Goal: Task Accomplishment & Management: Use online tool/utility

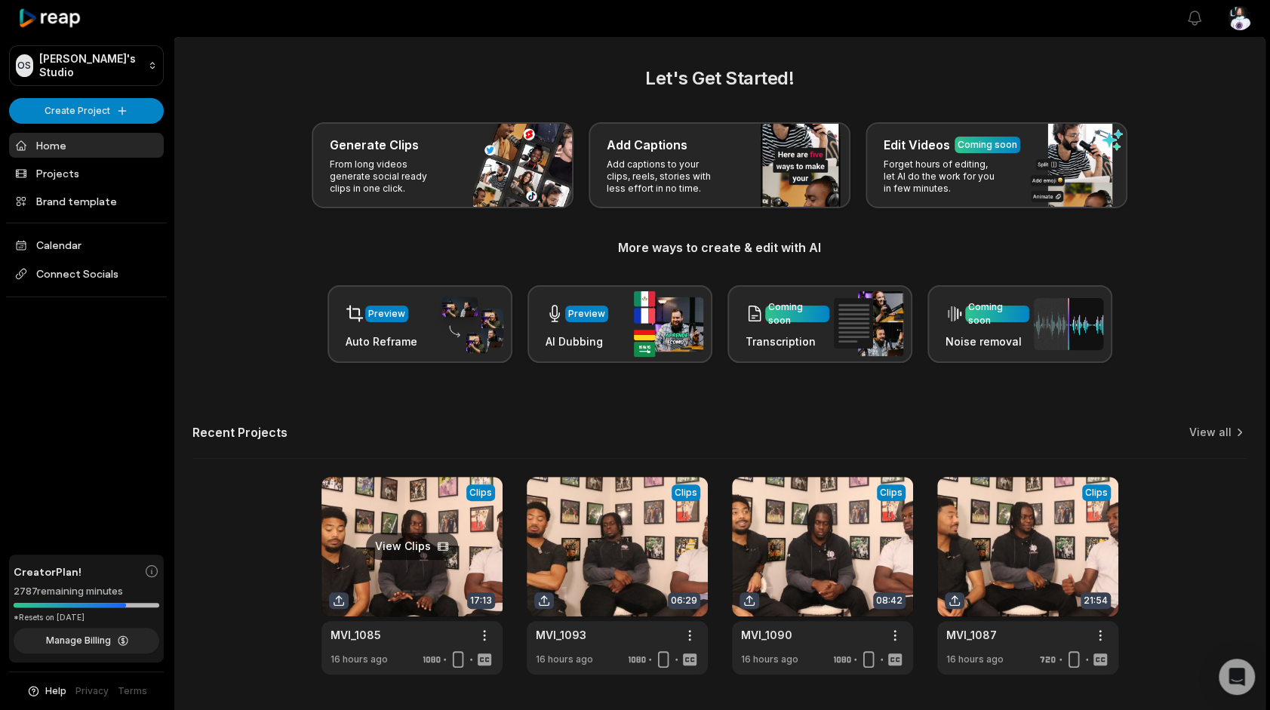
click at [408, 549] on link at bounding box center [412, 576] width 181 height 198
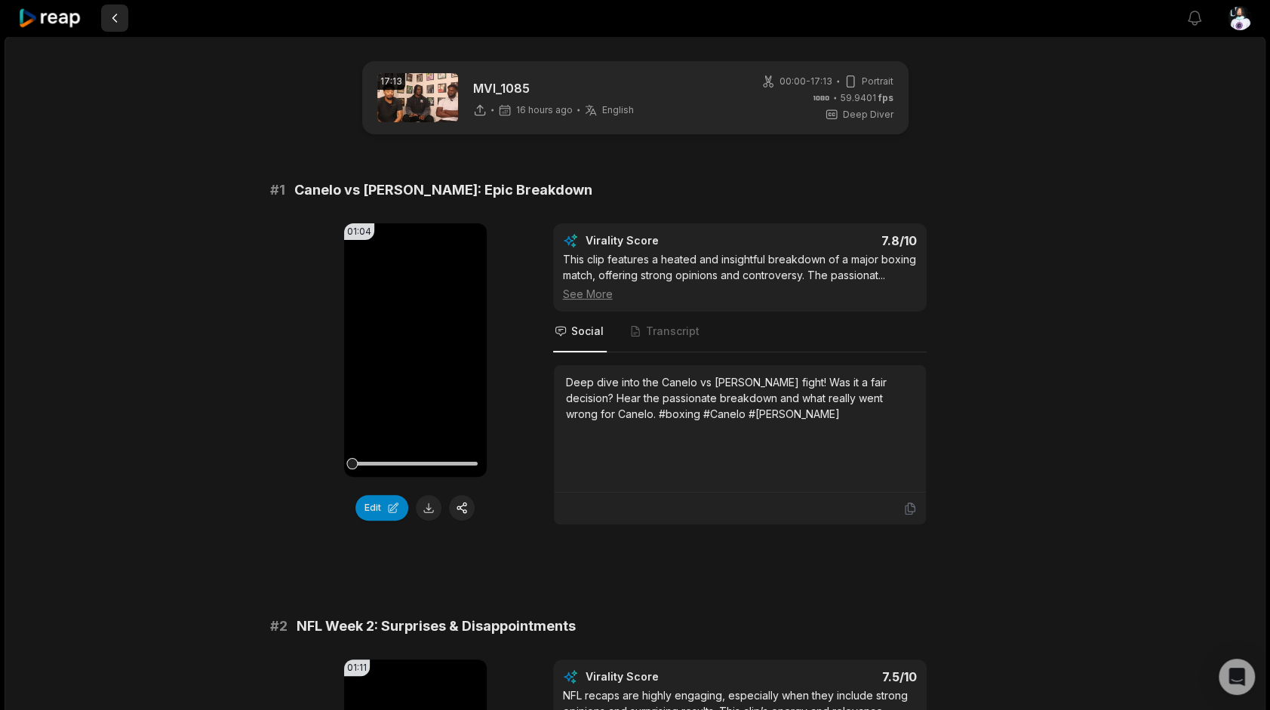
click at [115, 15] on button at bounding box center [114, 18] width 27 height 27
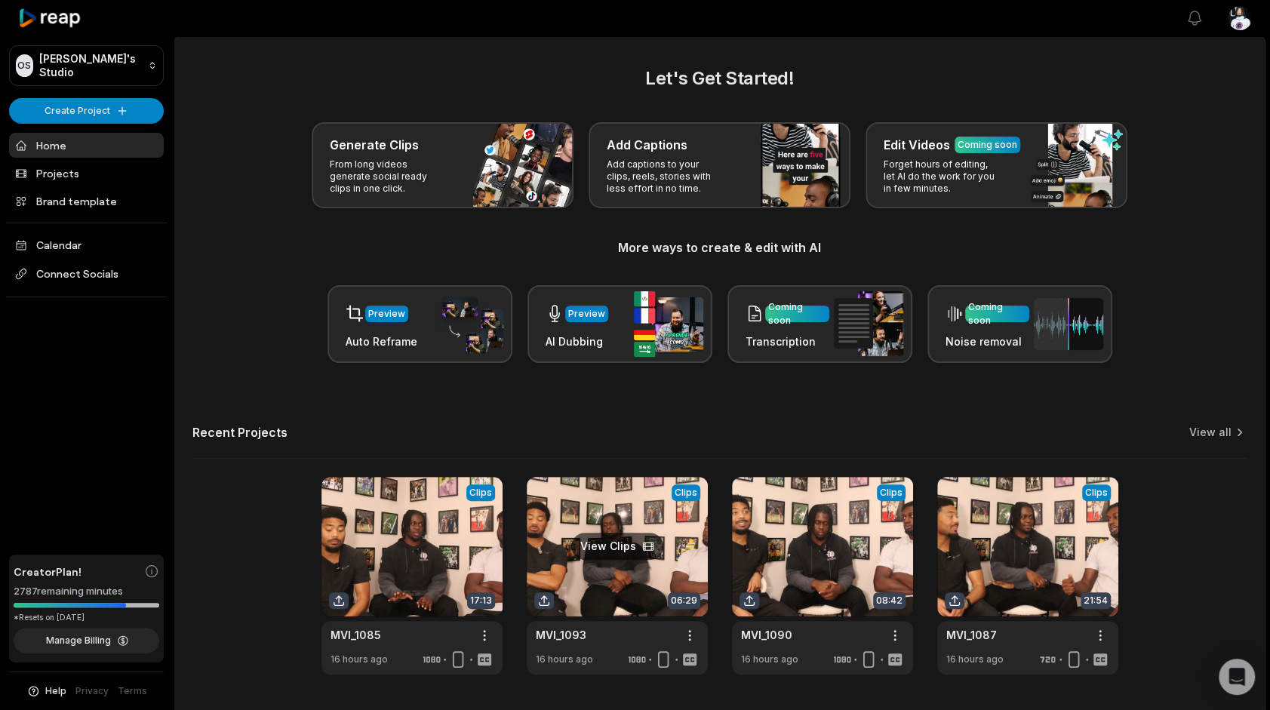
click at [655, 559] on link at bounding box center [617, 576] width 181 height 198
click at [1044, 554] on link at bounding box center [1027, 576] width 181 height 198
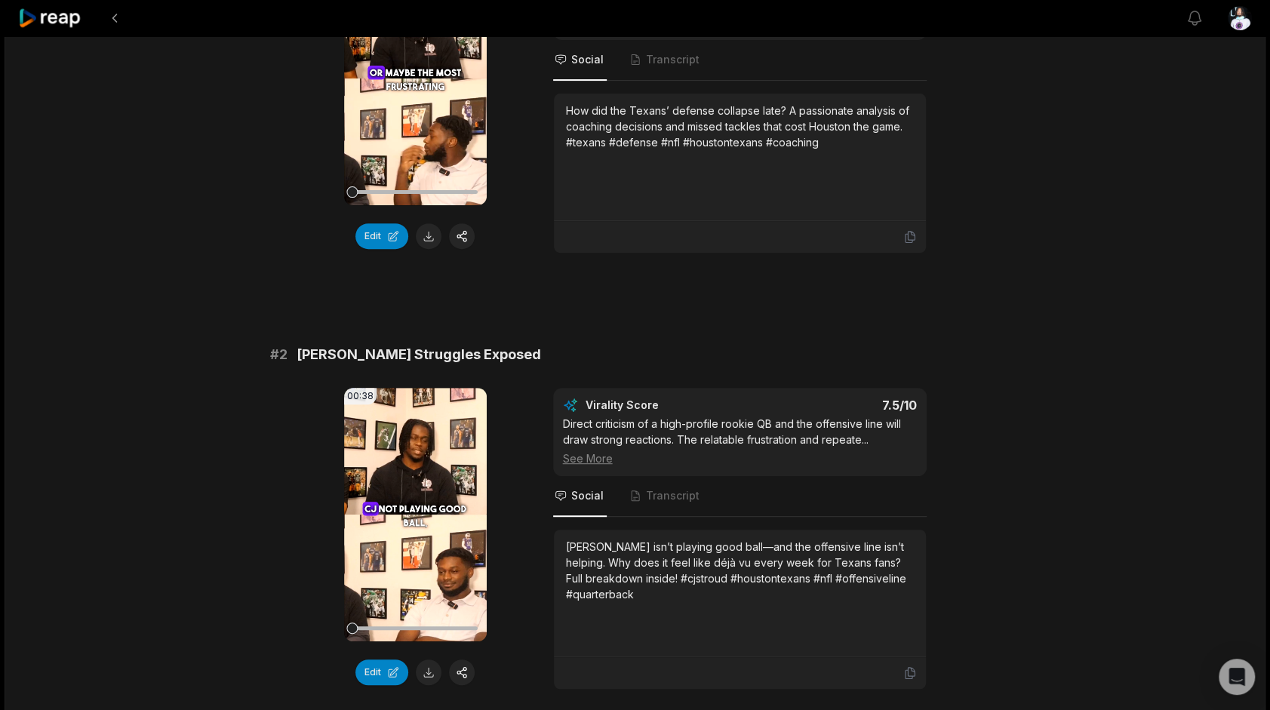
scroll to position [415, 0]
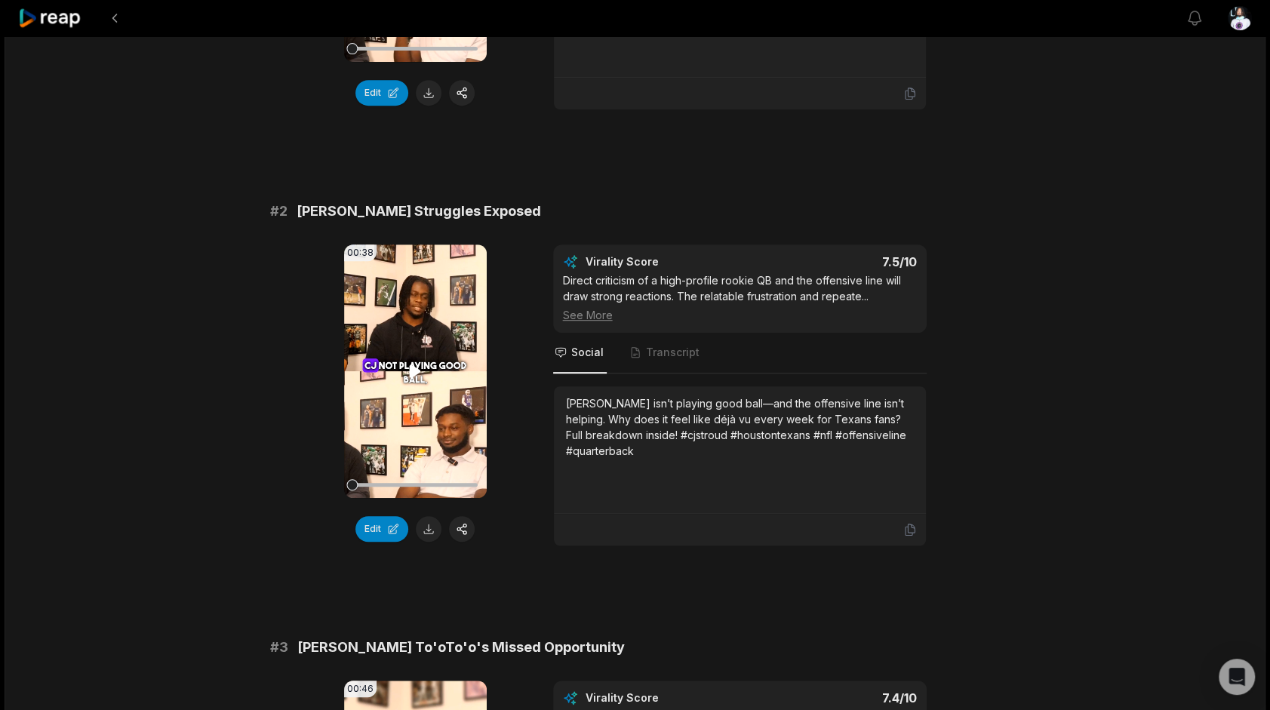
click at [448, 349] on video "Your browser does not support mp4 format." at bounding box center [415, 372] width 143 height 254
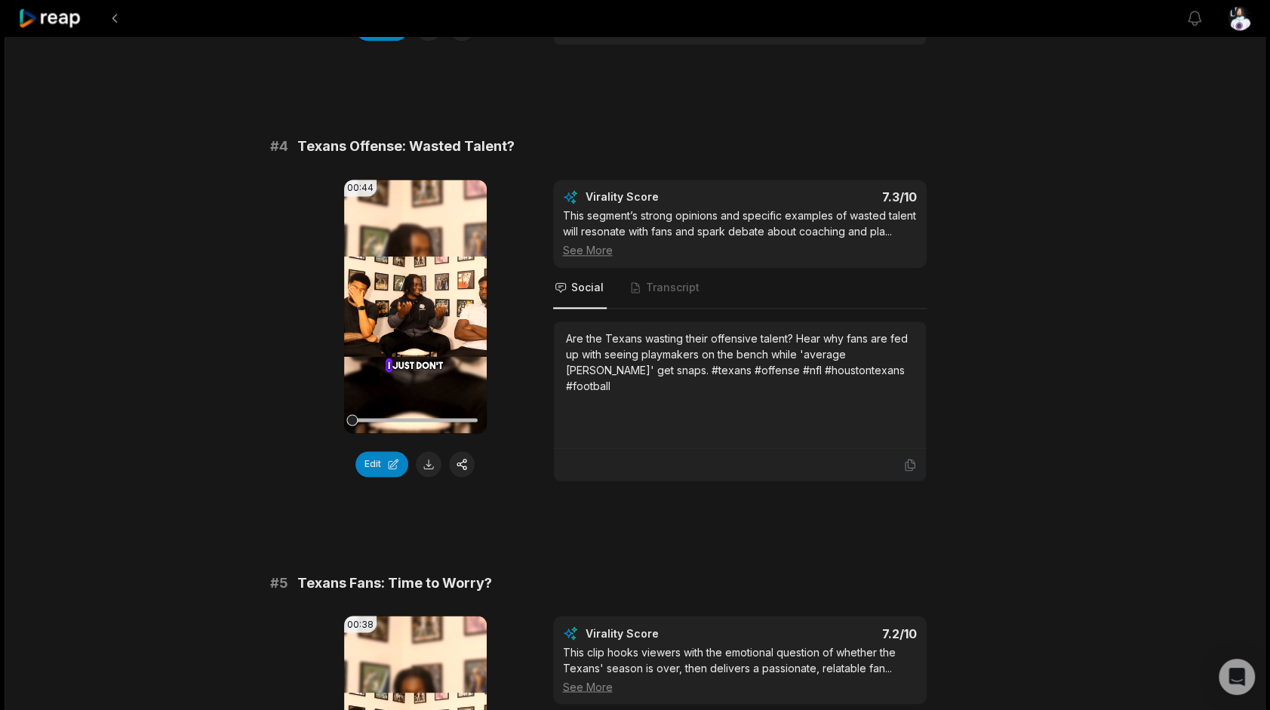
scroll to position [1442, 0]
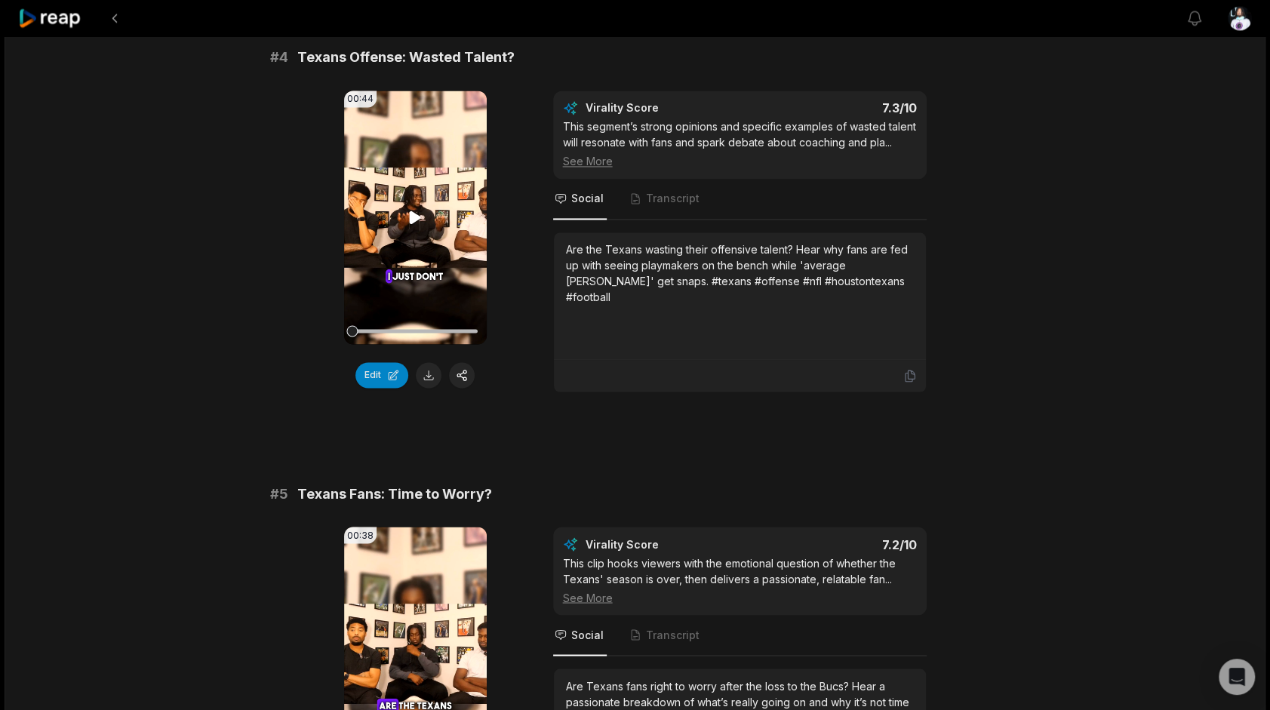
click at [423, 232] on video "Your browser does not support mp4 format." at bounding box center [415, 218] width 143 height 254
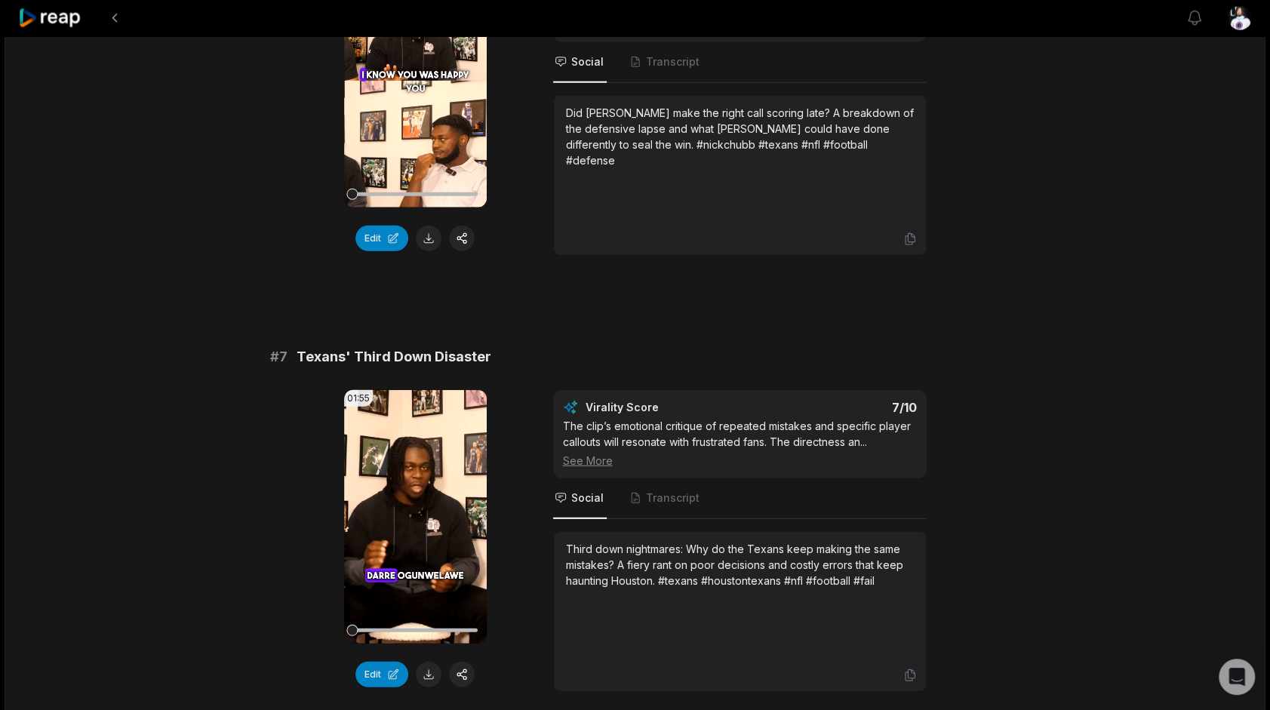
scroll to position [2464, 0]
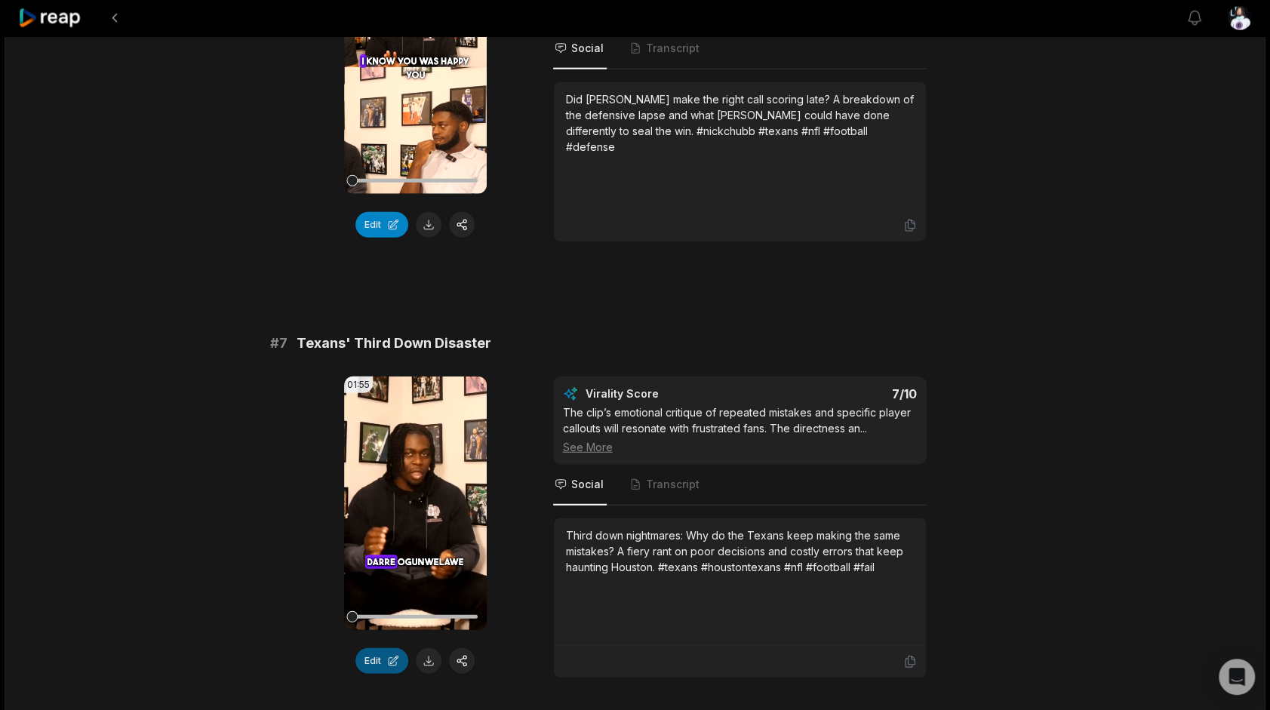
click at [376, 648] on button "Edit" at bounding box center [381, 661] width 53 height 26
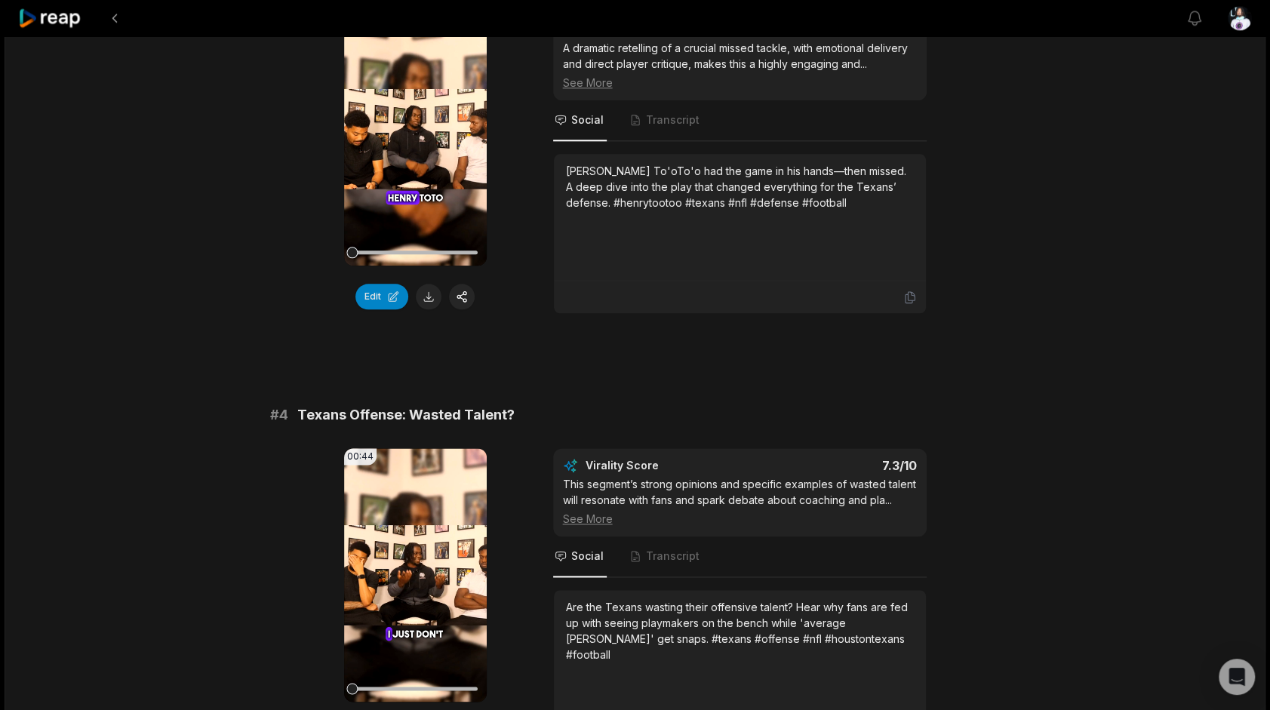
scroll to position [1105, 0]
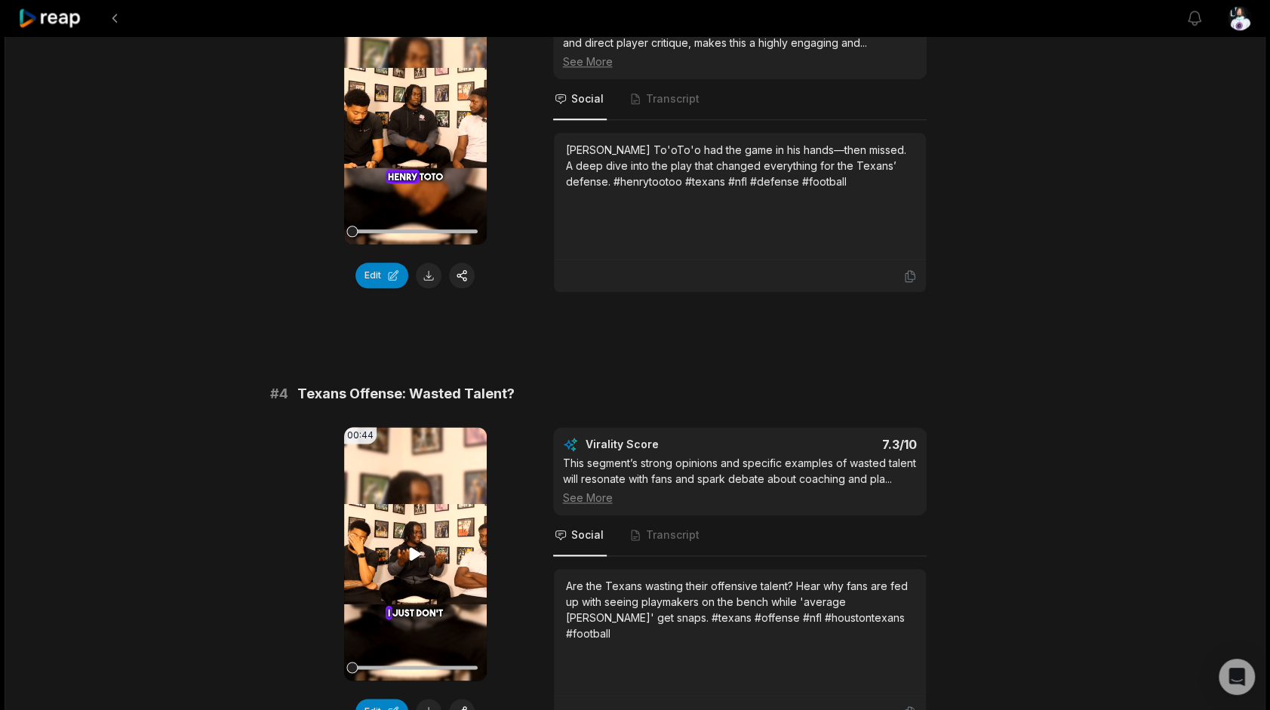
click at [436, 475] on video "Your browser does not support mp4 format." at bounding box center [415, 554] width 143 height 254
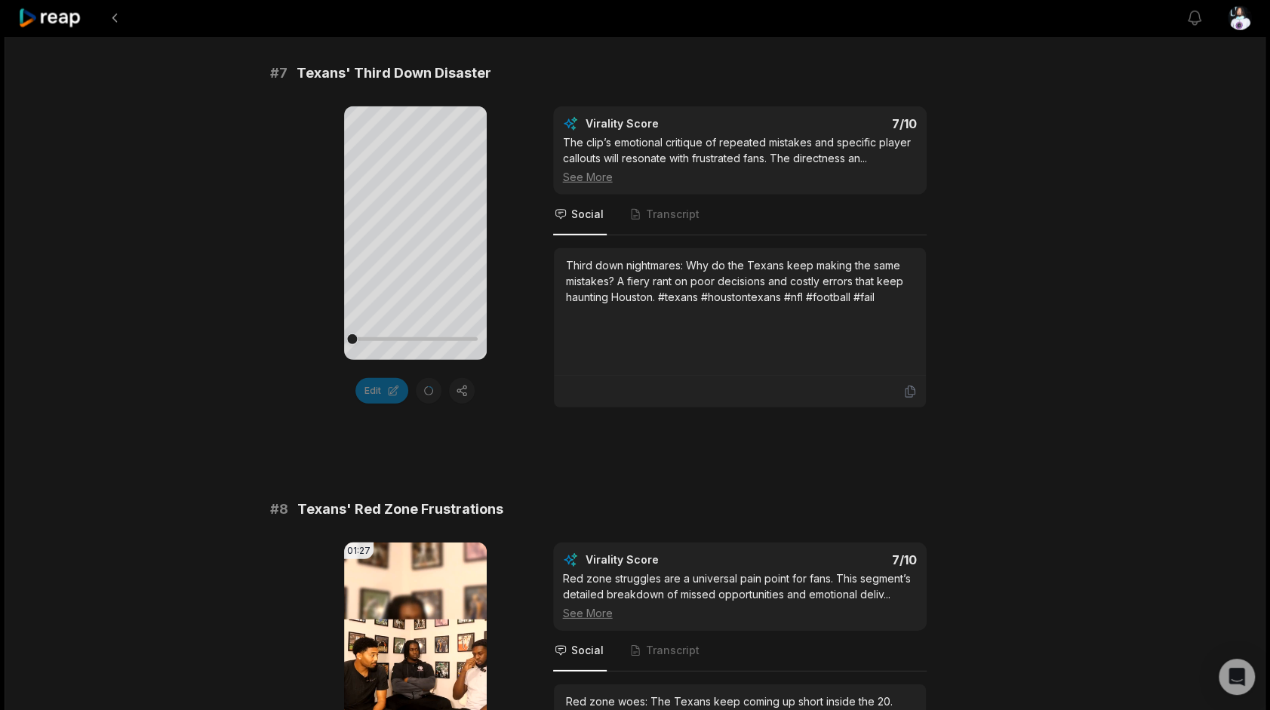
scroll to position [2786, 0]
